Goal: Task Accomplishment & Management: Use online tool/utility

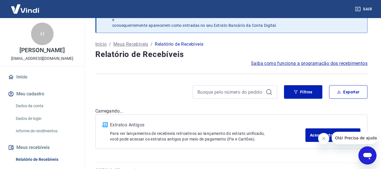
scroll to position [29, 0]
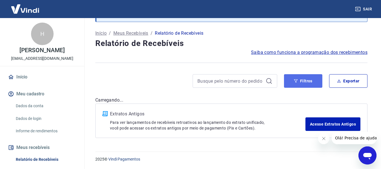
click at [309, 83] on button "Filtros" at bounding box center [303, 81] width 38 height 14
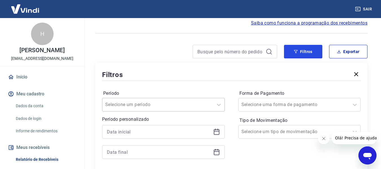
scroll to position [86, 0]
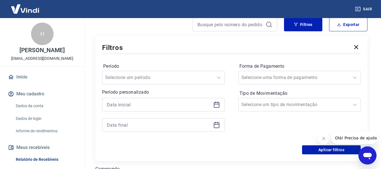
click at [216, 105] on icon at bounding box center [216, 104] width 7 height 7
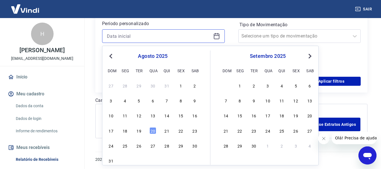
scroll to position [155, 0]
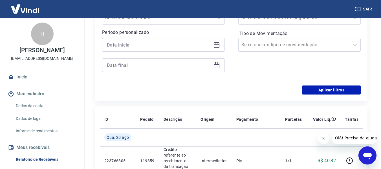
scroll to position [70, 0]
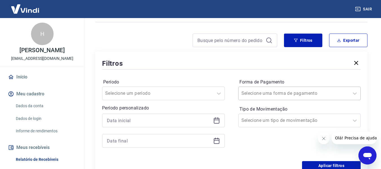
click at [277, 95] on input "Forma de Pagamento" at bounding box center [270, 93] width 57 height 7
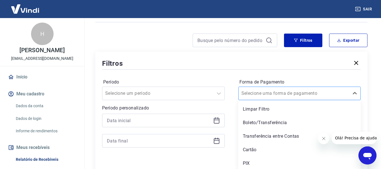
scroll to position [71, 0]
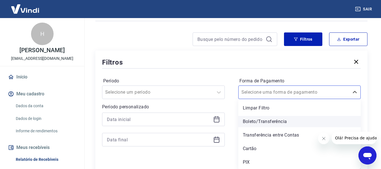
click at [249, 123] on div "Boleto/Transferência" at bounding box center [299, 121] width 123 height 11
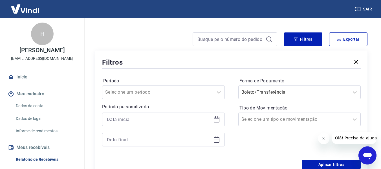
click at [220, 123] on div at bounding box center [163, 120] width 123 height 14
click at [216, 119] on icon at bounding box center [217, 119] width 6 height 1
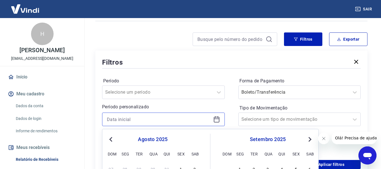
scroll to position [156, 0]
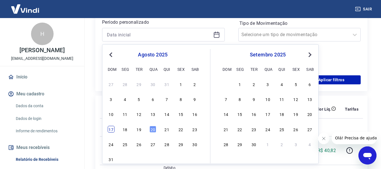
click at [112, 130] on div "17" at bounding box center [111, 129] width 7 height 7
type input "[DATE]"
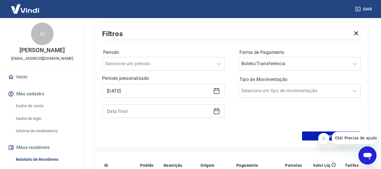
scroll to position [99, 0]
click at [215, 113] on icon at bounding box center [216, 111] width 7 height 7
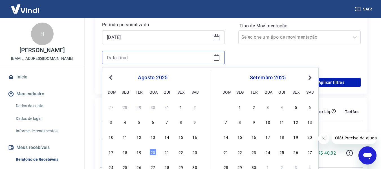
scroll to position [212, 0]
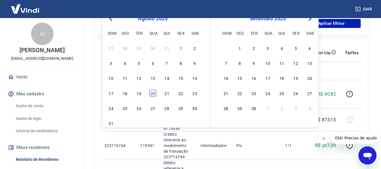
click at [152, 93] on div "20" at bounding box center [153, 93] width 7 height 7
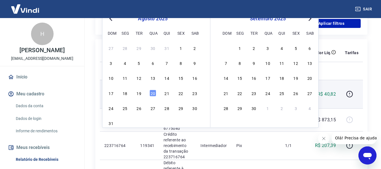
type input "[DATE]"
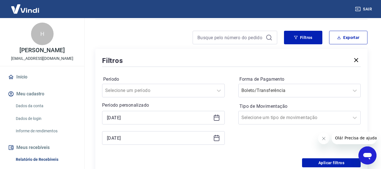
scroll to position [71, 0]
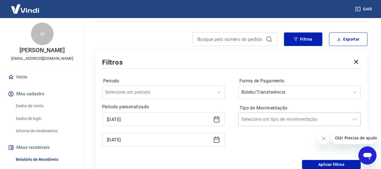
click at [273, 119] on input "Tipo de Movimentação" at bounding box center [270, 119] width 57 height 7
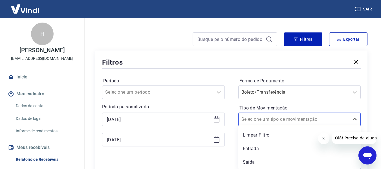
click at [231, 113] on div "Período Selecione um período Período personalizado Selected date: [DATE] [DATE]…" at bounding box center [231, 115] width 259 height 90
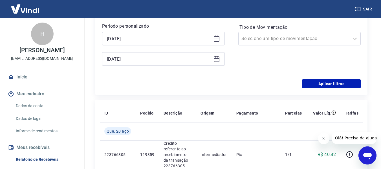
scroll to position [156, 0]
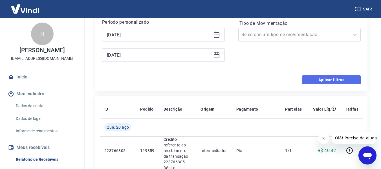
click at [326, 78] on button "Aplicar filtros" at bounding box center [331, 79] width 59 height 9
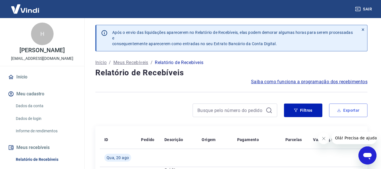
click at [345, 111] on button "Exportar" at bounding box center [348, 111] width 38 height 14
type input "[DATE]"
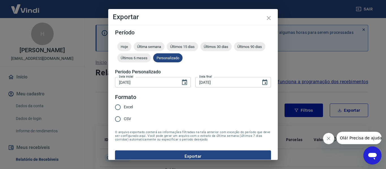
click at [120, 106] on input "Excel" at bounding box center [118, 107] width 12 height 12
radio input "true"
click at [173, 153] on button "Exportar" at bounding box center [193, 156] width 156 height 12
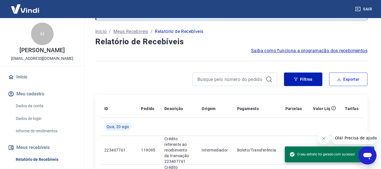
scroll to position [28, 0]
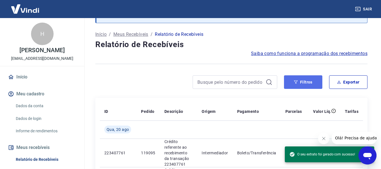
click at [300, 83] on button "Filtros" at bounding box center [303, 82] width 38 height 14
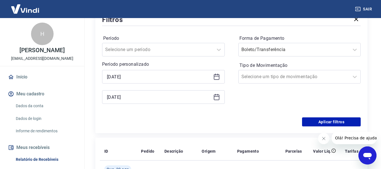
scroll to position [113, 0]
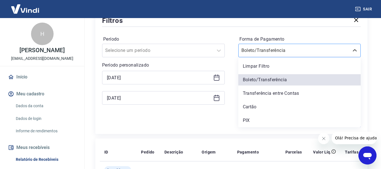
click at [281, 51] on input "Forma de Pagamento" at bounding box center [270, 50] width 57 height 7
click at [257, 108] on div "Cartão" at bounding box center [299, 106] width 123 height 11
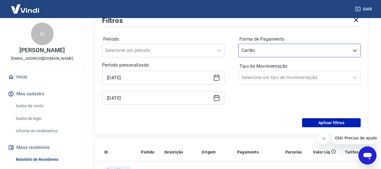
drag, startPoint x: 216, startPoint y: 76, endPoint x: 213, endPoint y: 81, distance: 5.1
click at [216, 77] on icon at bounding box center [216, 77] width 7 height 7
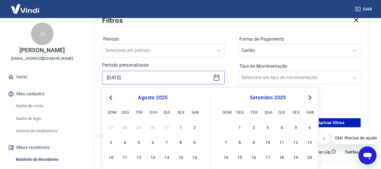
scroll to position [198, 0]
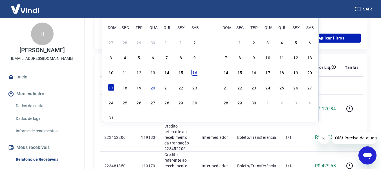
click at [197, 73] on div "16" at bounding box center [195, 72] width 7 height 7
type input "[DATE]"
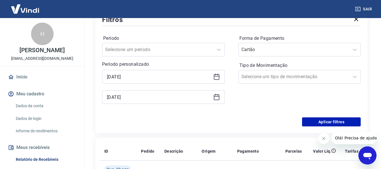
scroll to position [113, 0]
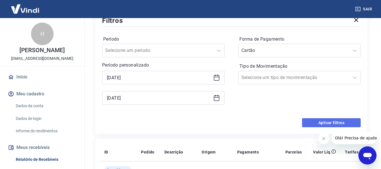
click at [334, 122] on button "Aplicar filtros" at bounding box center [331, 122] width 59 height 9
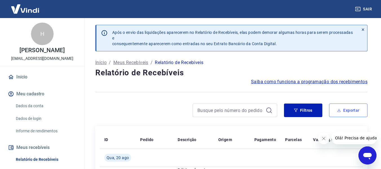
drag, startPoint x: 349, startPoint y: 110, endPoint x: 341, endPoint y: 124, distance: 16.5
click at [349, 110] on button "Exportar" at bounding box center [348, 111] width 38 height 14
type input "[DATE]"
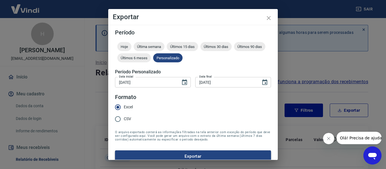
click at [159, 157] on button "Exportar" at bounding box center [193, 156] width 156 height 12
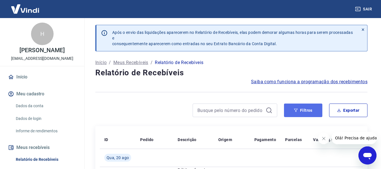
click at [302, 109] on button "Filtros" at bounding box center [303, 111] width 38 height 14
